Goal: Information Seeking & Learning: Find specific fact

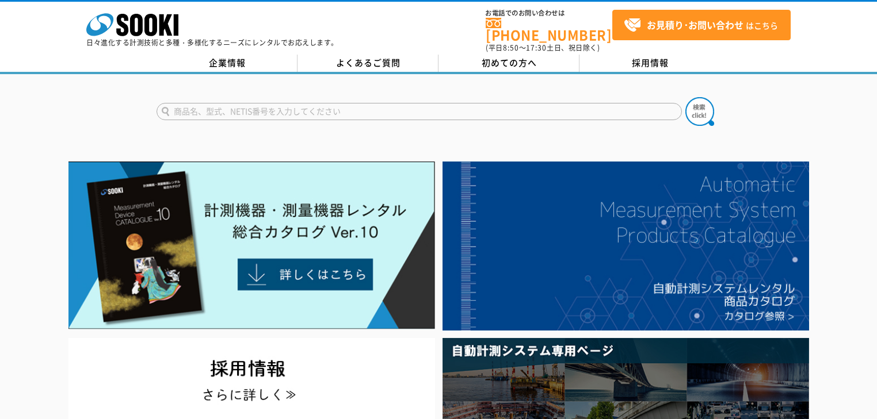
type input "商品名、型式、NETIS番号を入力してください"
click at [313, 103] on input "text" at bounding box center [418, 111] width 525 height 17
type input "SOK"
click at [685, 97] on button at bounding box center [699, 111] width 29 height 29
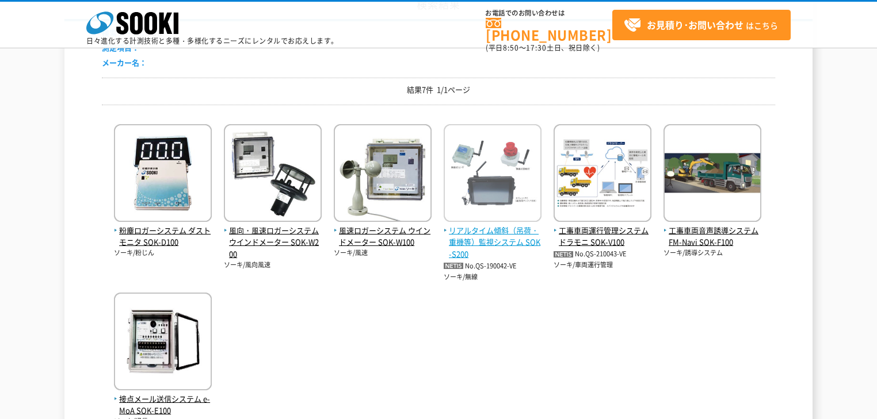
scroll to position [184, 0]
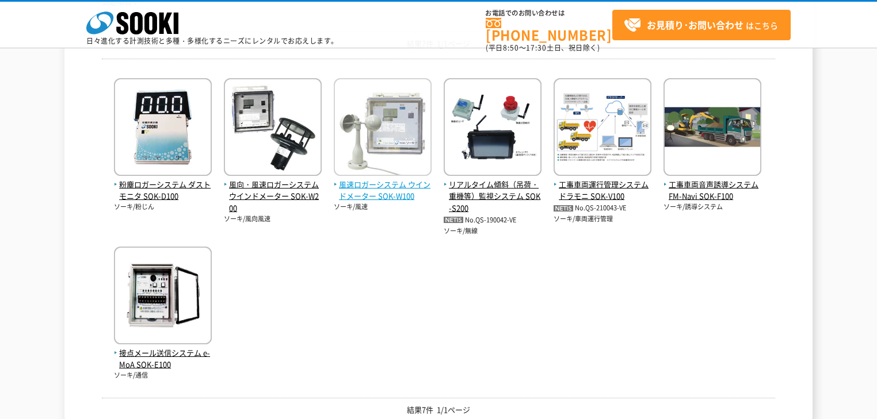
click at [395, 193] on span "風速ロガーシステム ウインドメーター SOK-W100" at bounding box center [383, 191] width 98 height 24
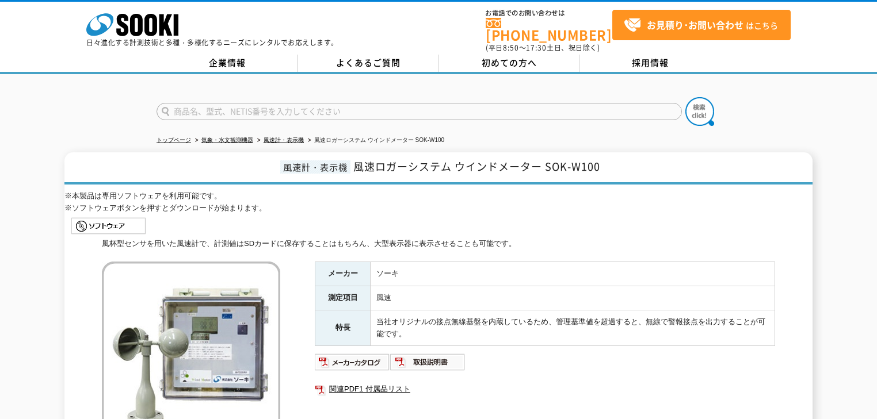
click at [351, 103] on input "text" at bounding box center [418, 111] width 525 height 17
type input "6006"
click at [685, 97] on button at bounding box center [699, 111] width 29 height 29
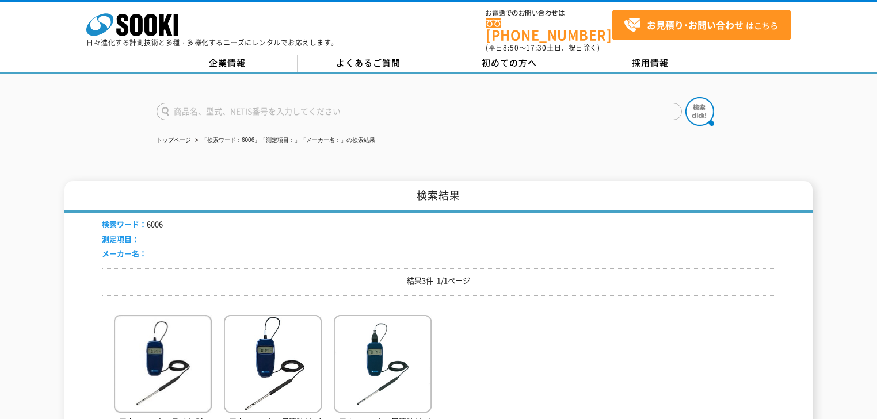
scroll to position [46, 0]
